Goal: Transaction & Acquisition: Purchase product/service

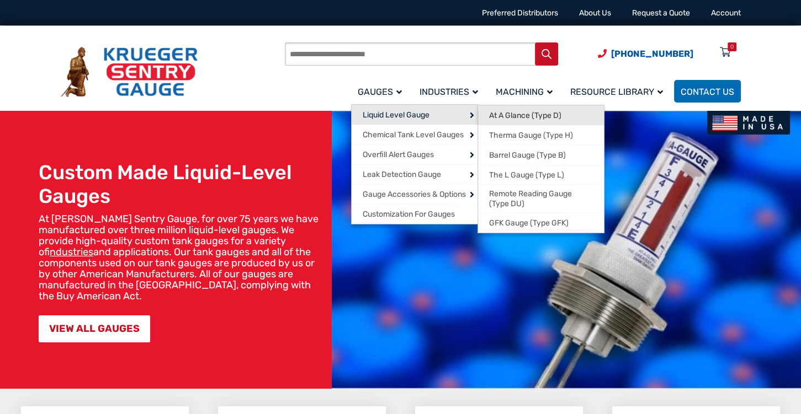
click at [499, 115] on span "At A Glance (Type D)" at bounding box center [525, 116] width 72 height 10
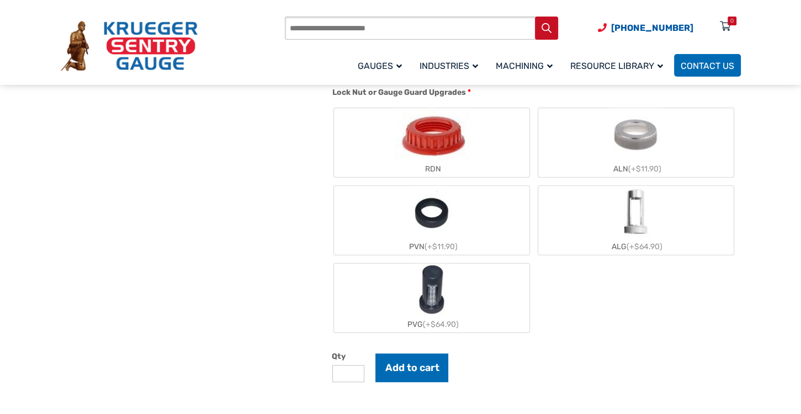
scroll to position [1013, 0]
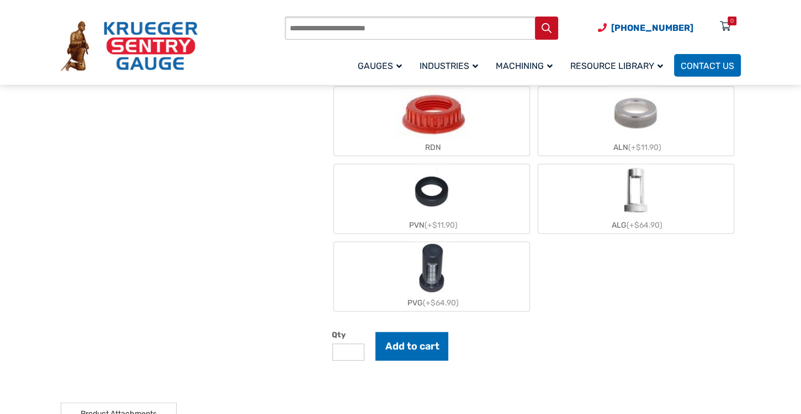
click at [440, 198] on img "PVN" at bounding box center [432, 190] width 42 height 53
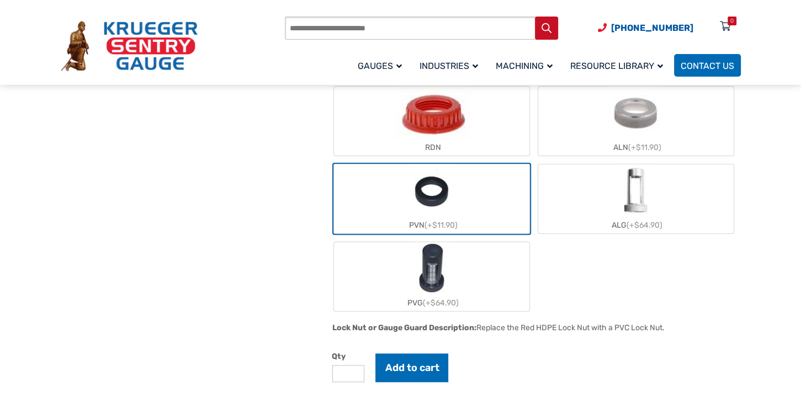
click at [440, 199] on img "PVN" at bounding box center [432, 190] width 42 height 53
click at [443, 131] on img "RDN" at bounding box center [431, 113] width 75 height 53
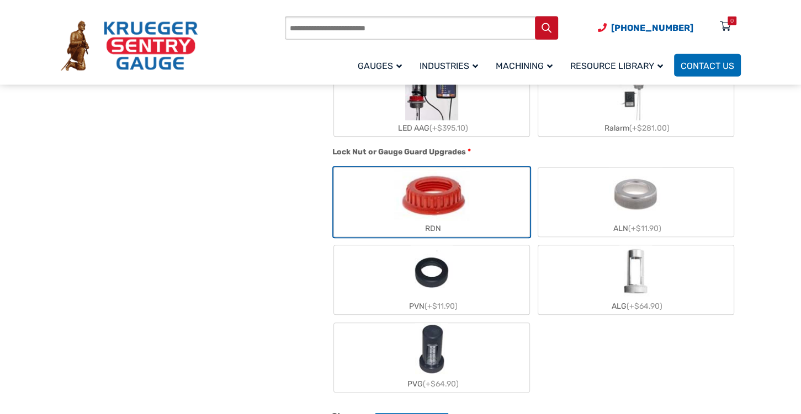
scroll to position [954, 0]
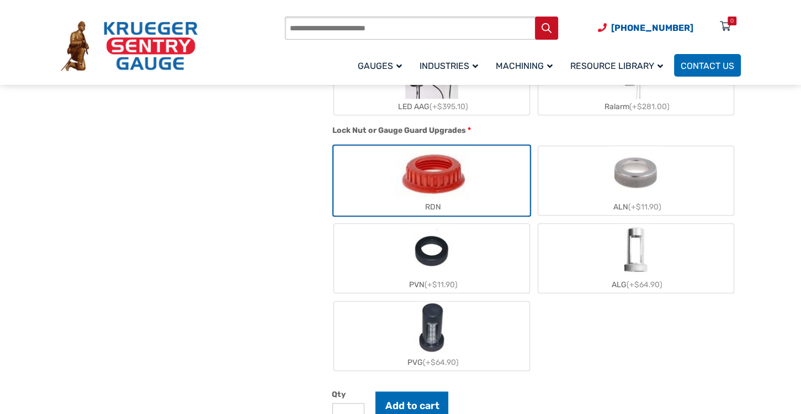
click at [443, 252] on img "PVN" at bounding box center [432, 250] width 42 height 53
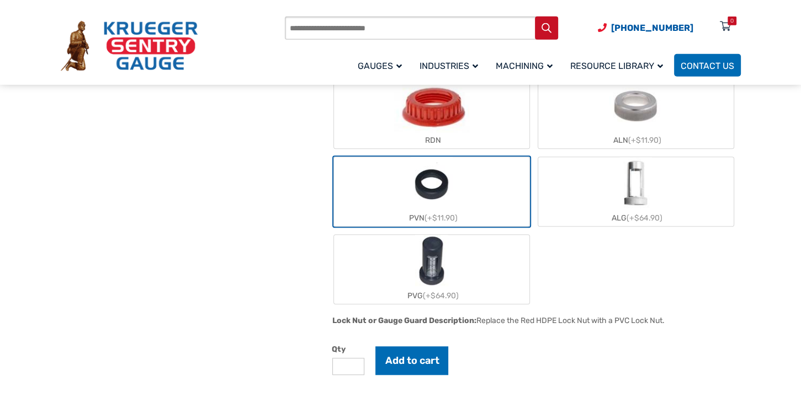
scroll to position [1073, 0]
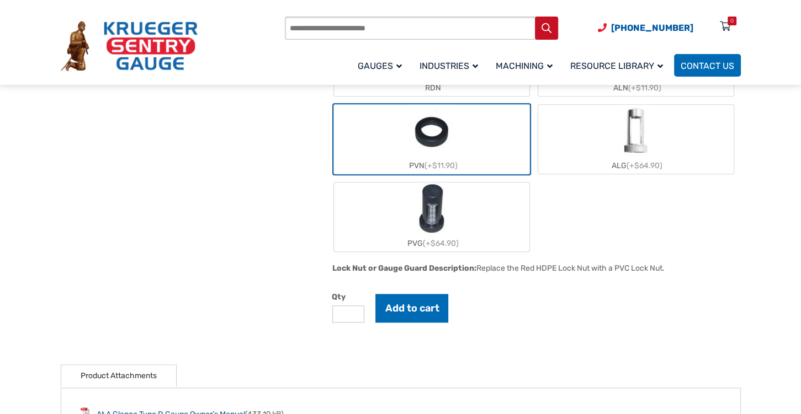
click at [438, 216] on img "PVG" at bounding box center [431, 209] width 33 height 53
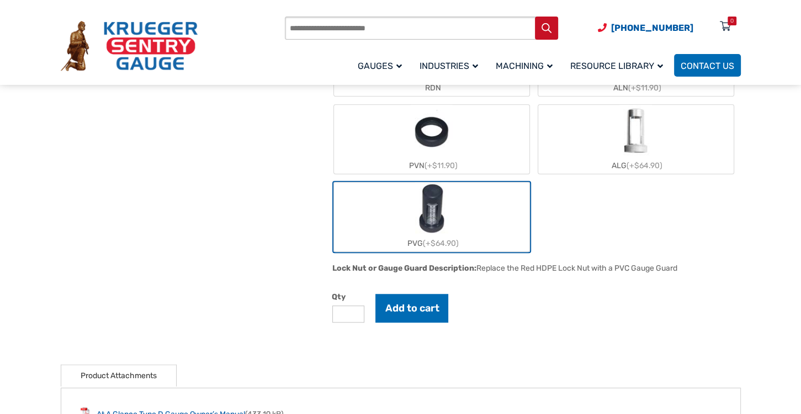
click at [445, 130] on img "PVN" at bounding box center [432, 131] width 42 height 53
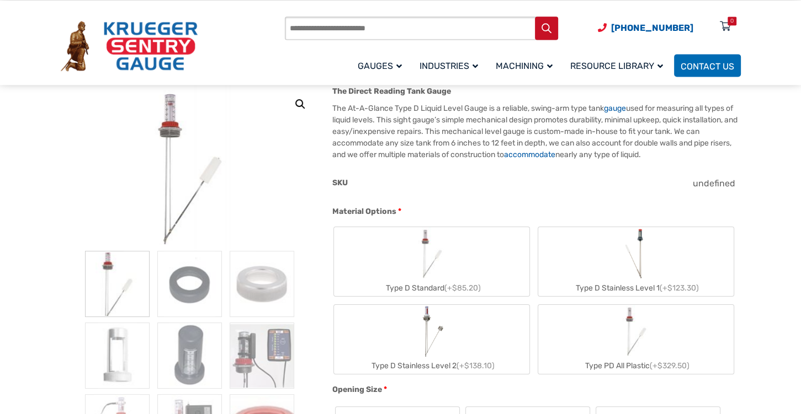
scroll to position [119, 0]
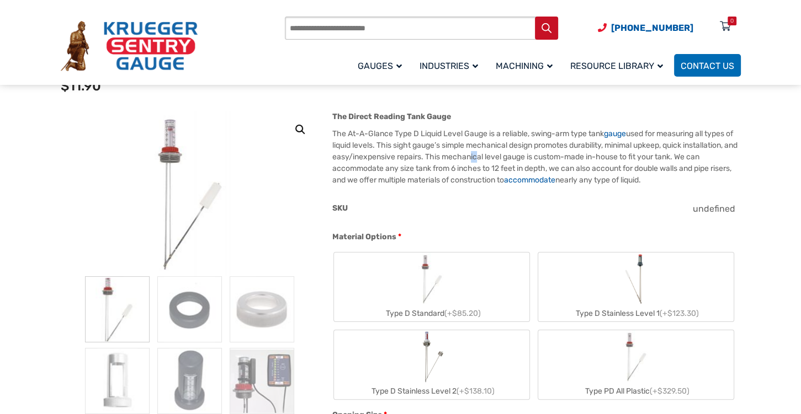
drag, startPoint x: 530, startPoint y: 157, endPoint x: 537, endPoint y: 156, distance: 6.7
click at [537, 156] on p "The At-A-Glance Type D Liquid Level Gauge is a reliable, swing-arm type tank ga…" at bounding box center [536, 157] width 408 height 58
drag, startPoint x: 431, startPoint y: 171, endPoint x: 443, endPoint y: 169, distance: 11.7
click at [443, 169] on p "The At-A-Glance Type D Liquid Level Gauge is a reliable, swing-arm type tank ga…" at bounding box center [536, 157] width 408 height 58
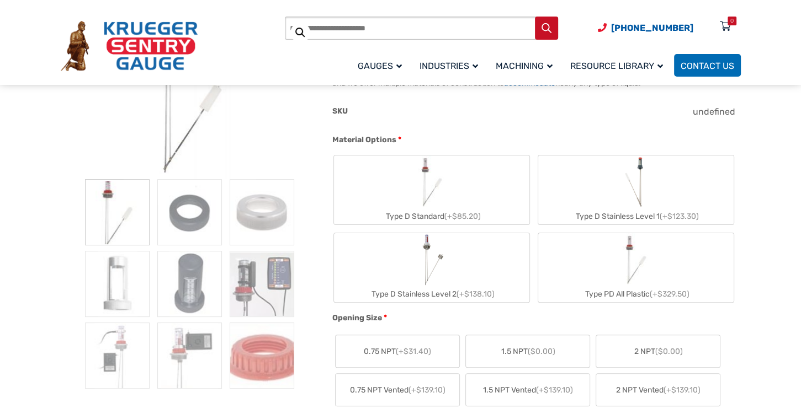
scroll to position [238, 0]
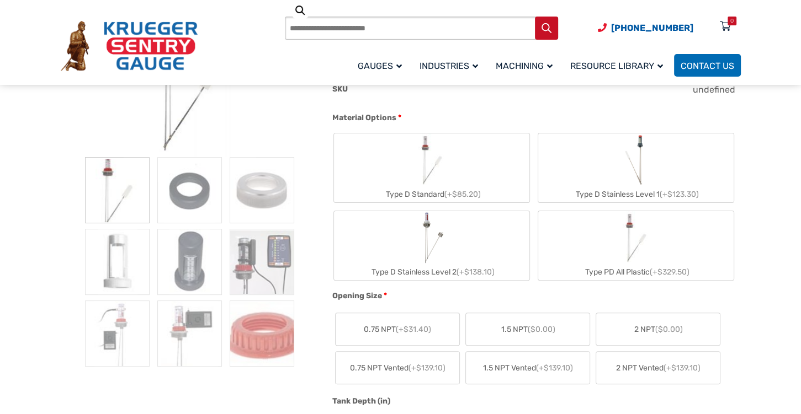
click at [443, 167] on img "Type D Standard" at bounding box center [431, 160] width 53 height 53
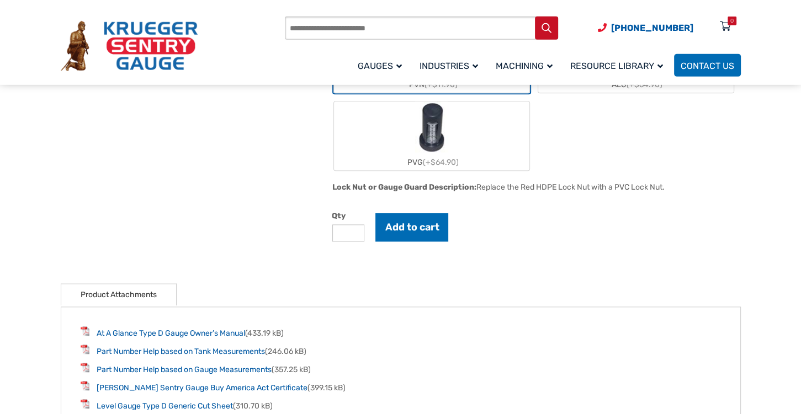
scroll to position [1192, 0]
